Goal: Transaction & Acquisition: Purchase product/service

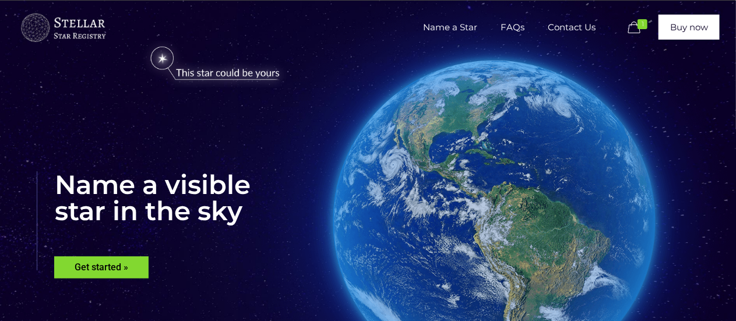
scroll to position [17, 0]
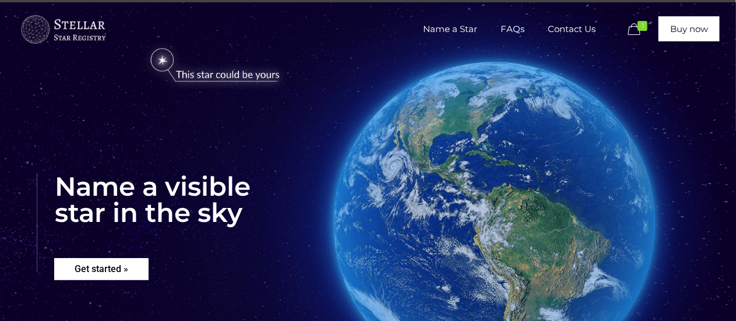
click at [138, 273] on rs-layer "Get started »" at bounding box center [101, 269] width 94 height 22
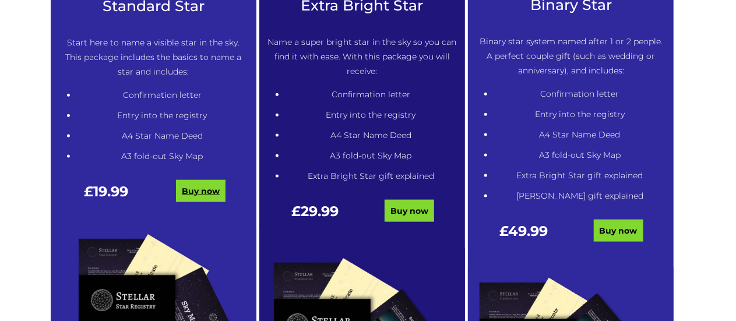
scroll to position [710, 0]
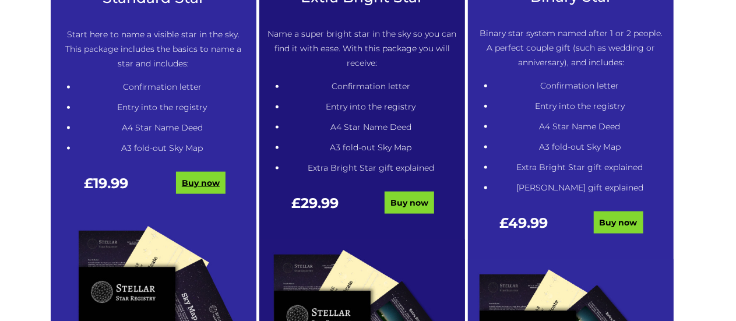
click at [205, 188] on link "Buy now" at bounding box center [201, 183] width 50 height 22
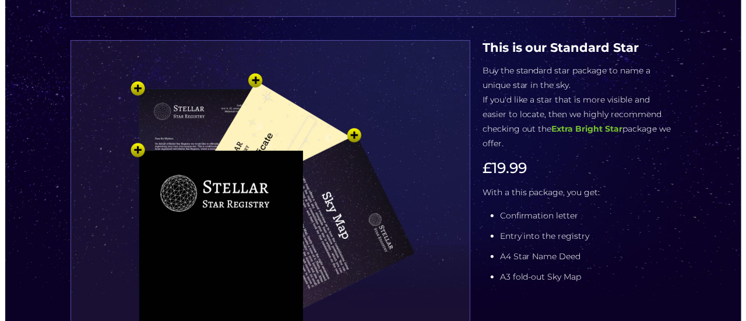
scroll to position [167, 0]
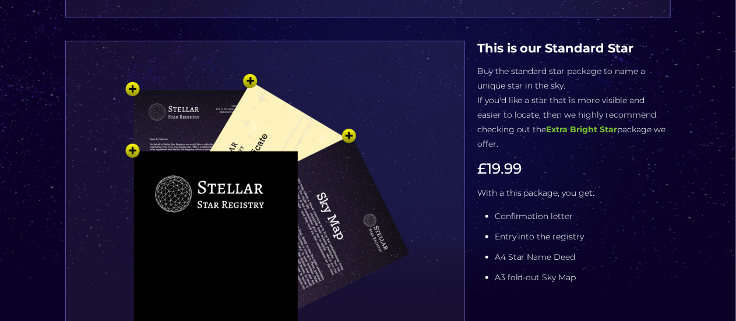
click at [275, 140] on img at bounding box center [265, 263] width 350 height 385
